Goal: Task Accomplishment & Management: Use online tool/utility

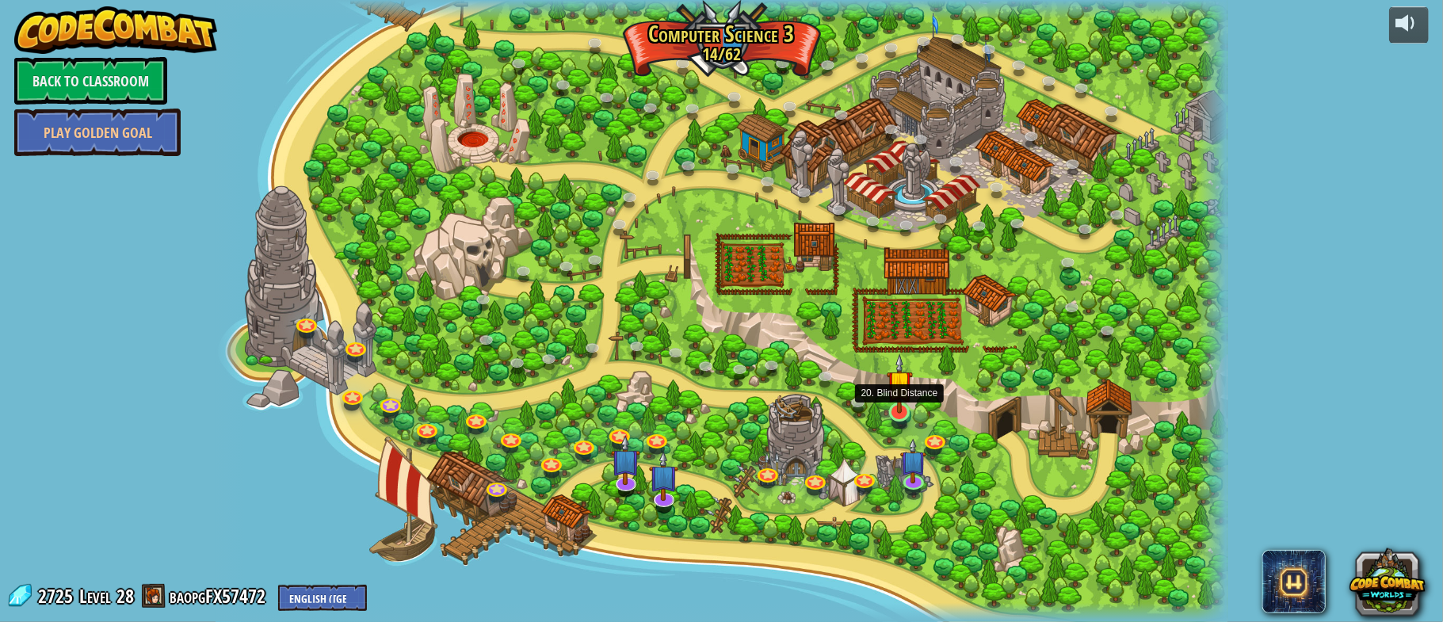
click at [898, 404] on img at bounding box center [900, 383] width 26 height 60
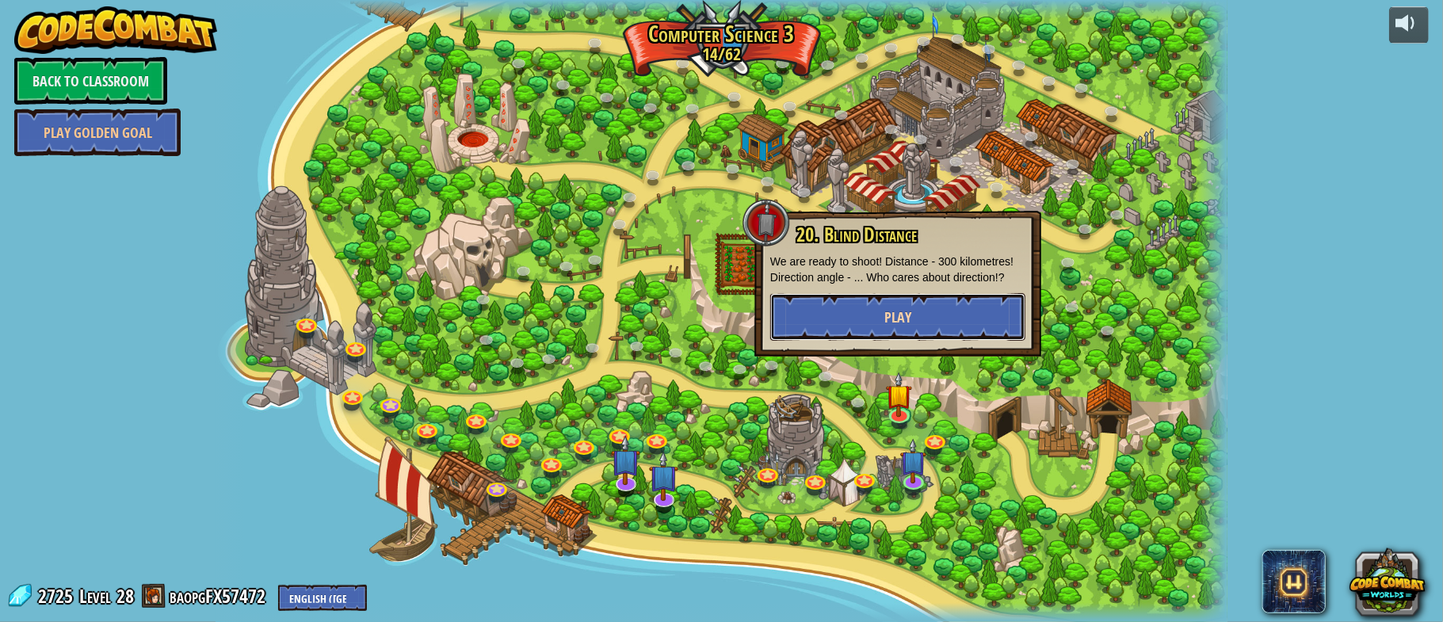
click at [924, 317] on button "Play" at bounding box center [897, 317] width 255 height 48
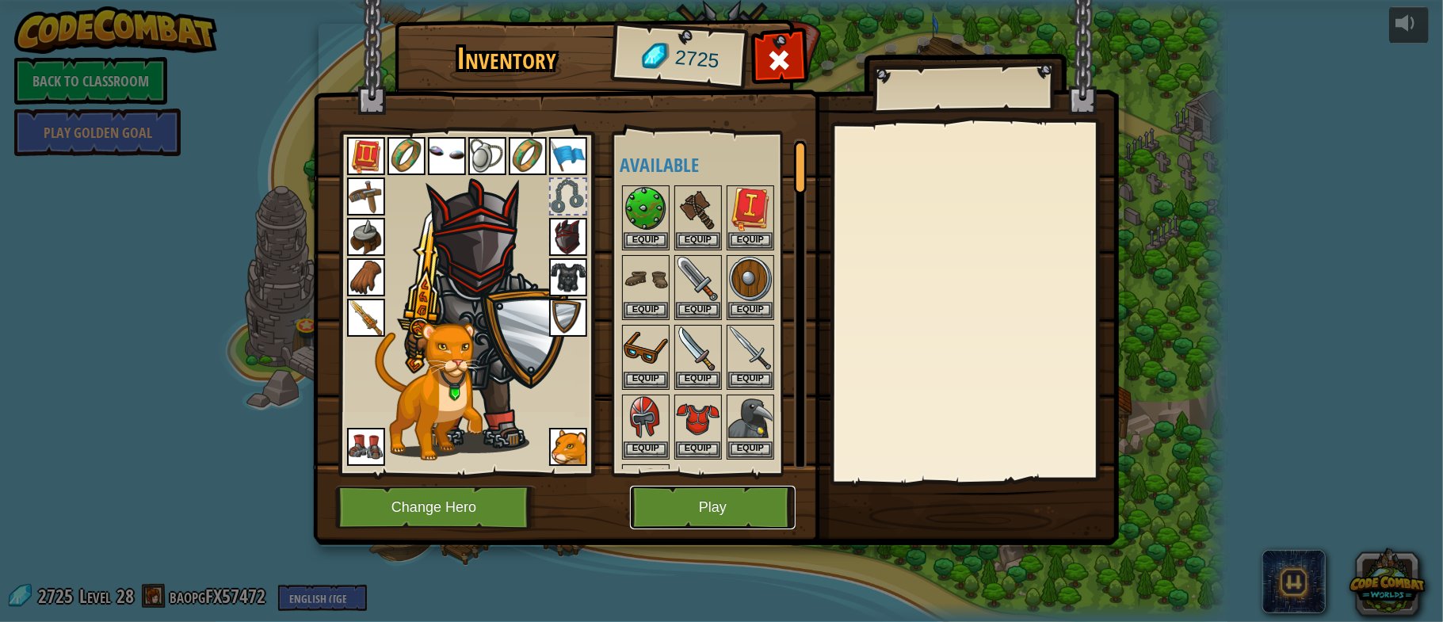
click at [746, 488] on button "Play" at bounding box center [713, 508] width 166 height 44
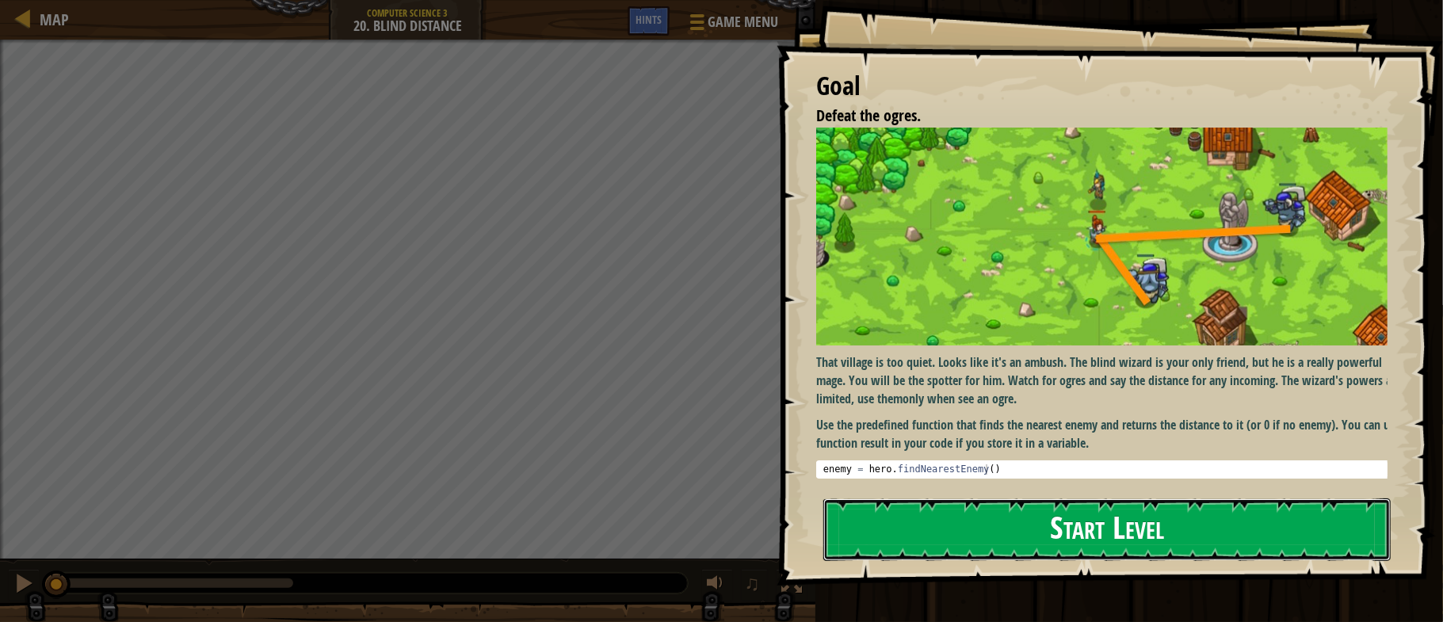
click at [1154, 537] on button "Start Level" at bounding box center [1106, 529] width 567 height 63
